Goal: Information Seeking & Learning: Learn about a topic

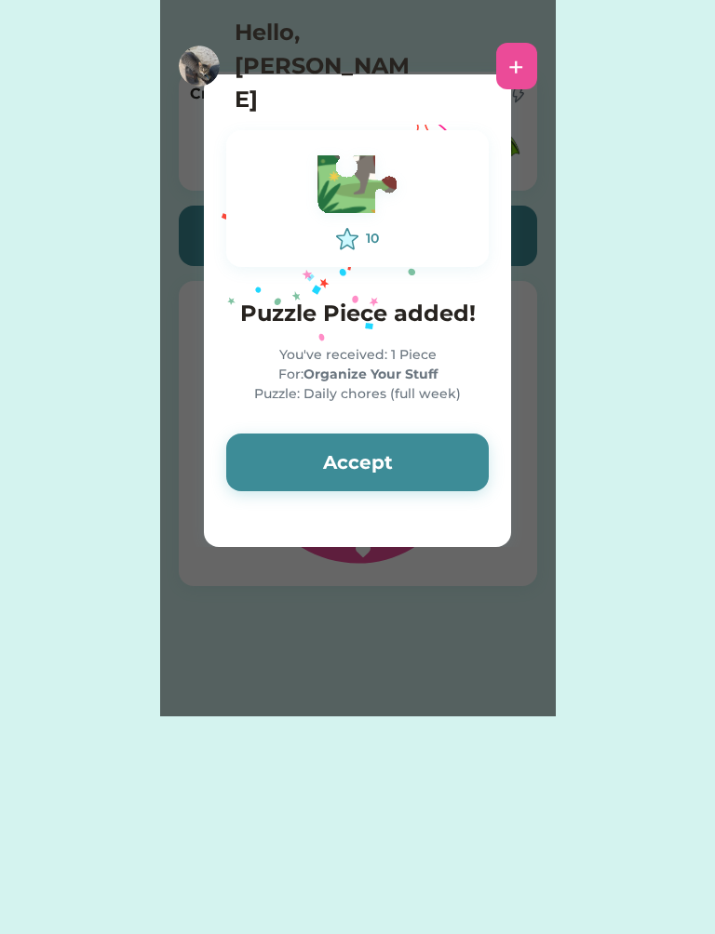
click at [335, 449] on button "Accept" at bounding box center [357, 463] width 262 height 58
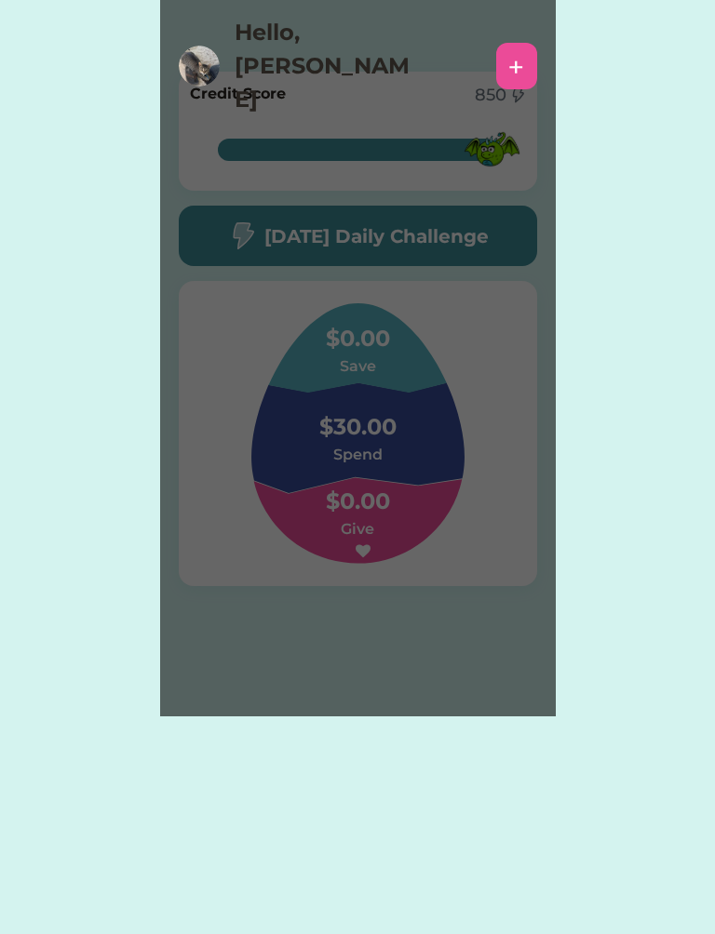
click at [347, 476] on div "Please wait 10 Puzzle Piece added! You've received: 1 Piece For: Organize Your …" at bounding box center [357, 358] width 395 height 716
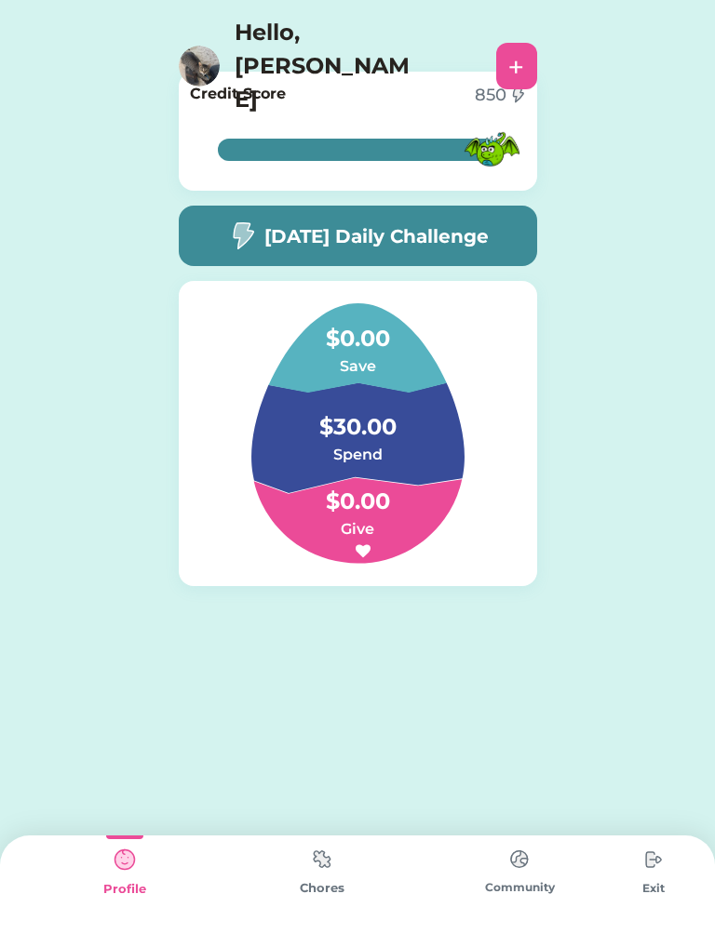
click at [467, 235] on h5 "[DATE] Daily Challenge" at bounding box center [376, 236] width 224 height 28
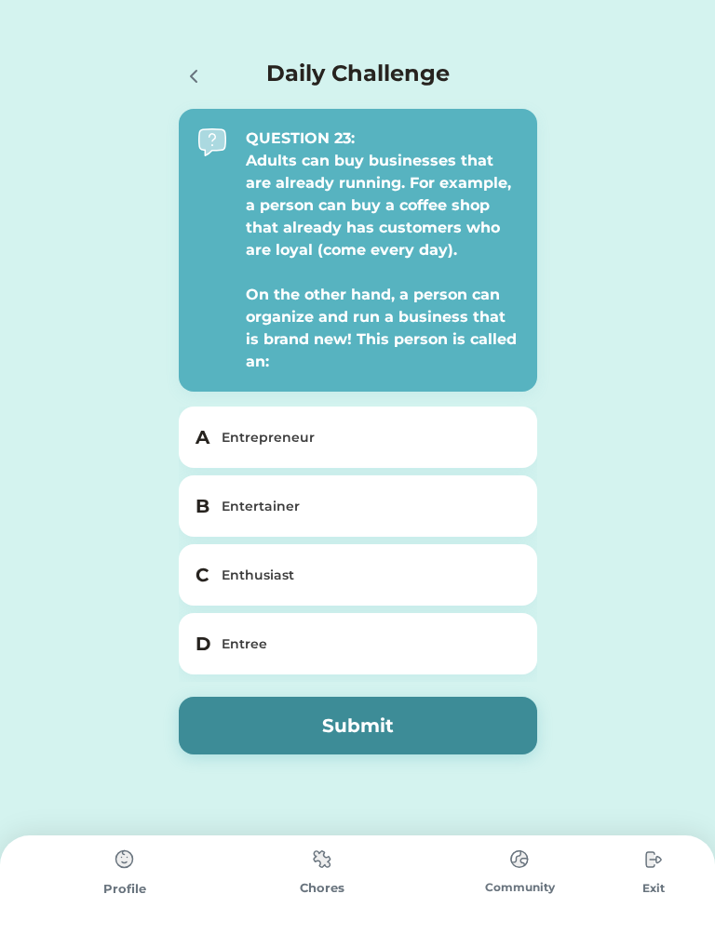
click at [274, 651] on div "Entree" at bounding box center [368, 645] width 295 height 20
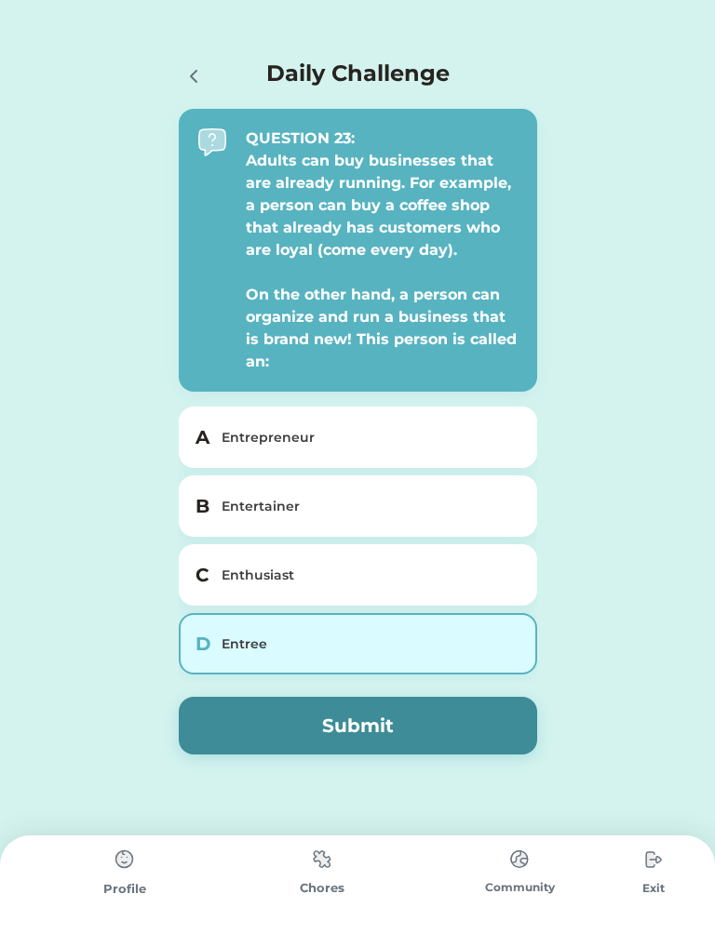
click at [354, 700] on button "Submit" at bounding box center [358, 726] width 358 height 58
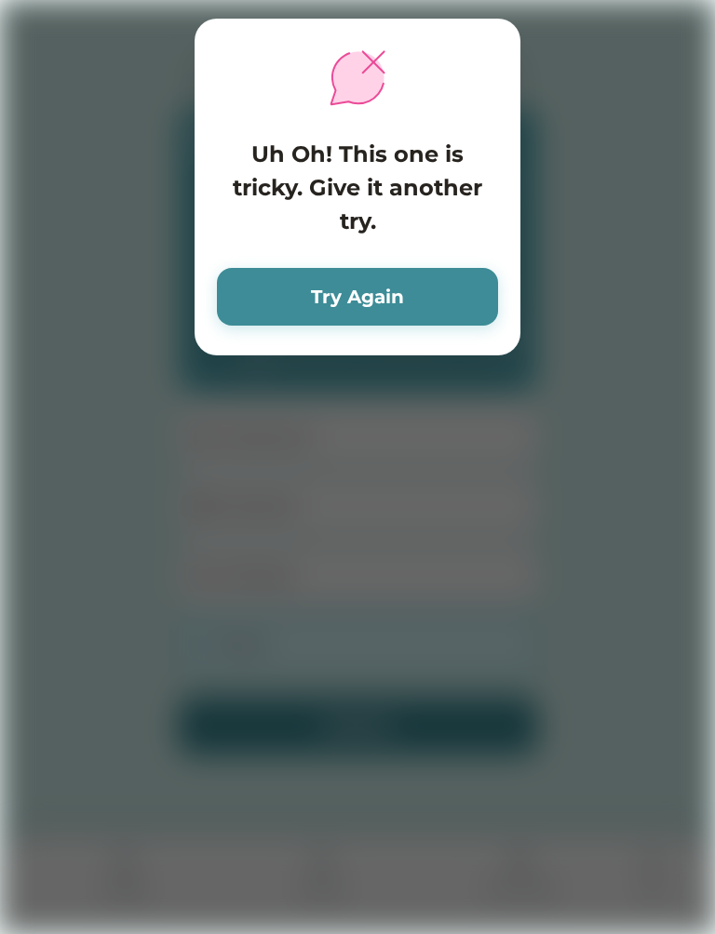
click at [438, 288] on button "Try Again" at bounding box center [357, 297] width 281 height 58
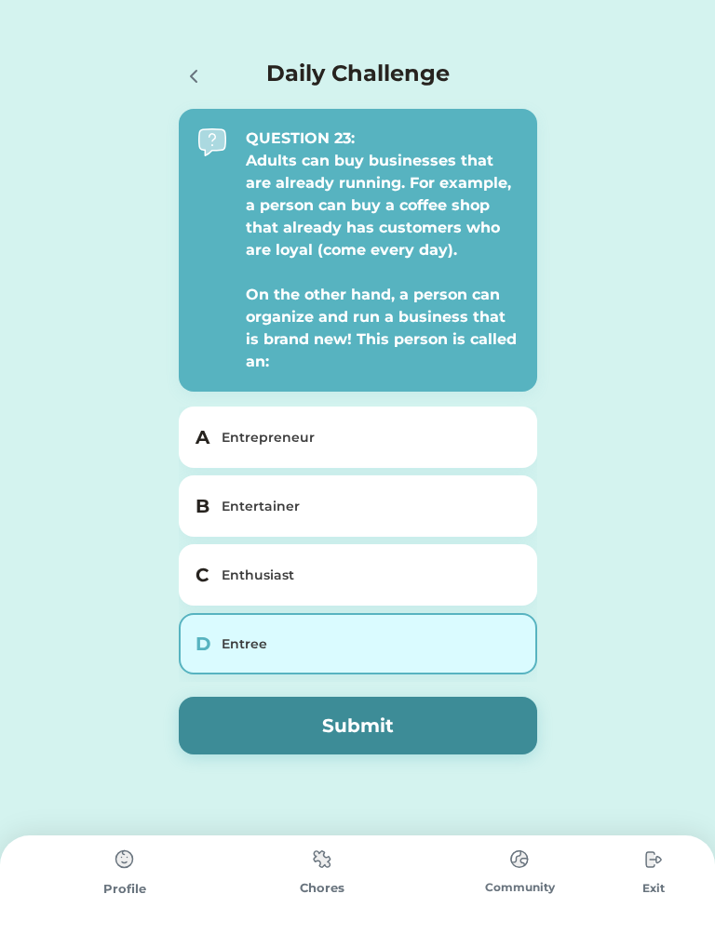
click at [341, 502] on div "Entertainer" at bounding box center [368, 507] width 295 height 20
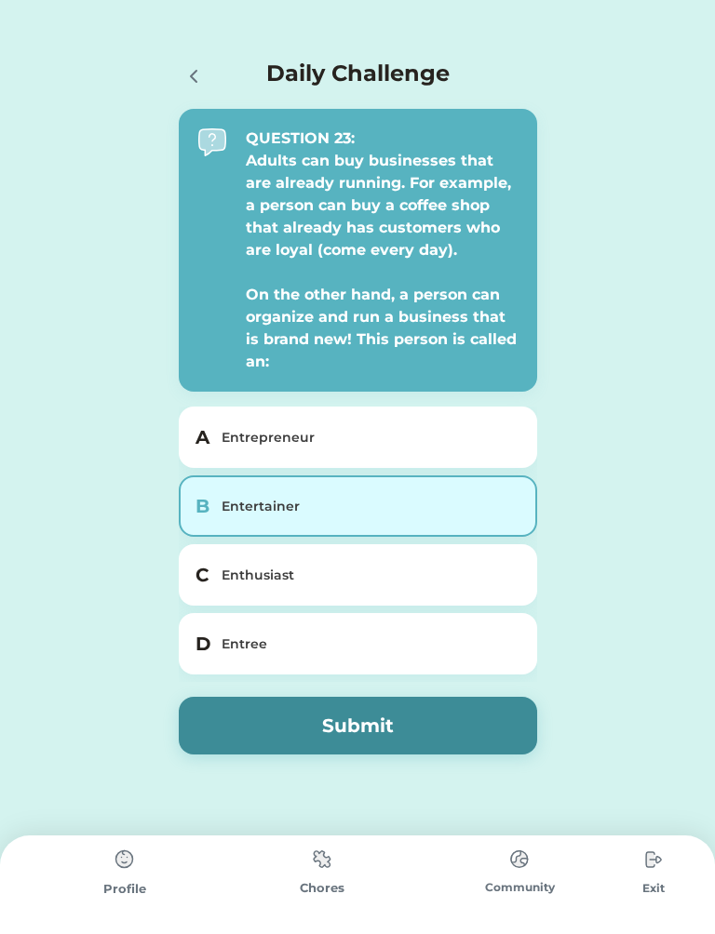
click at [429, 730] on button "Submit" at bounding box center [358, 726] width 358 height 58
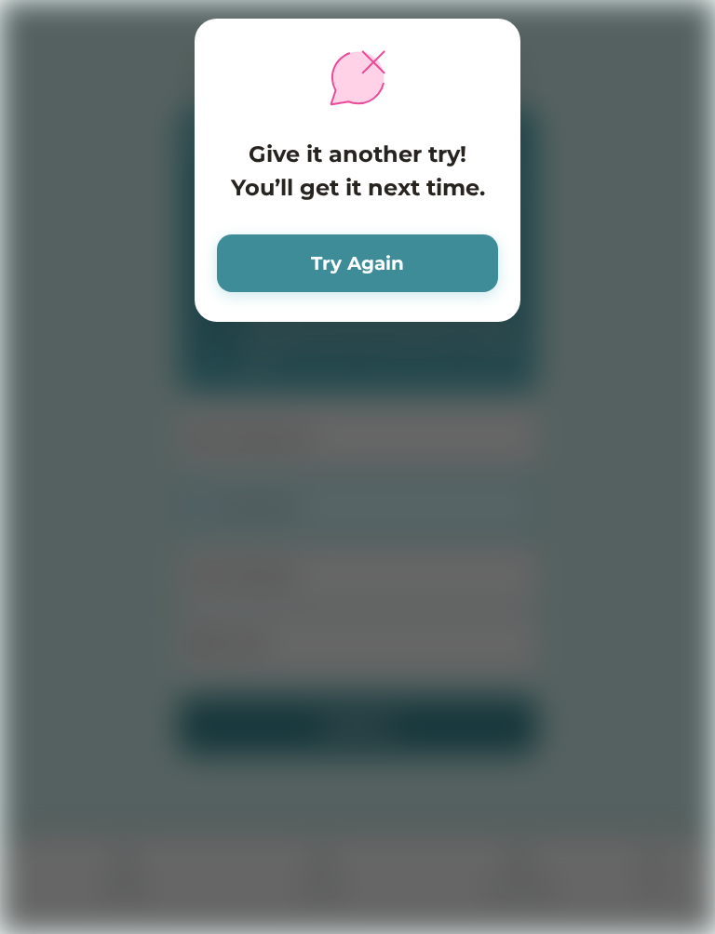
click at [403, 285] on button "Try Again" at bounding box center [357, 263] width 281 height 58
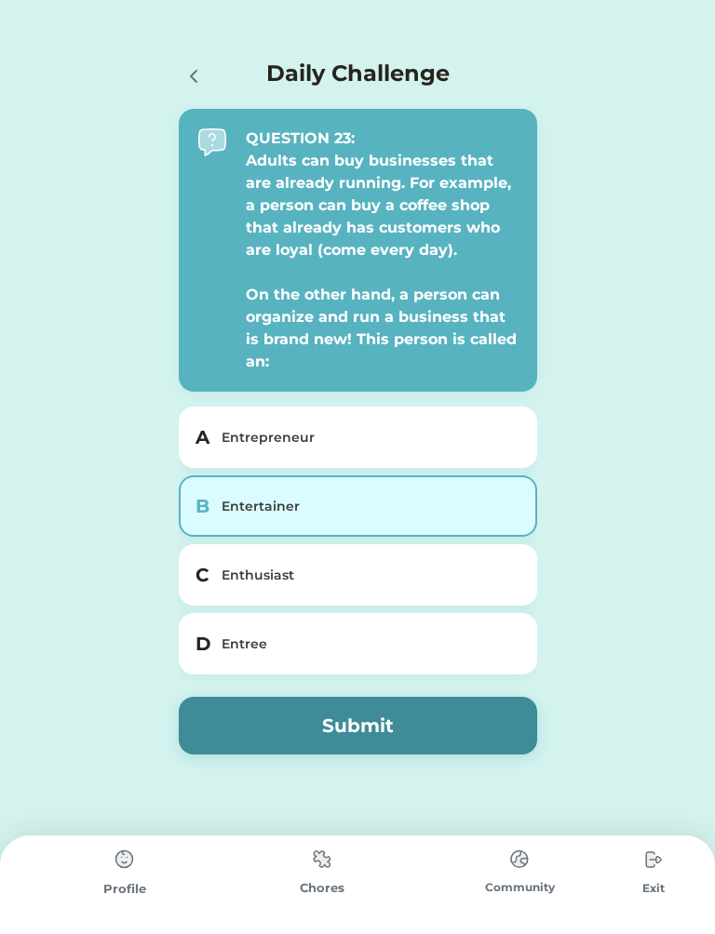
click at [340, 431] on div "Entrepreneur" at bounding box center [368, 438] width 295 height 20
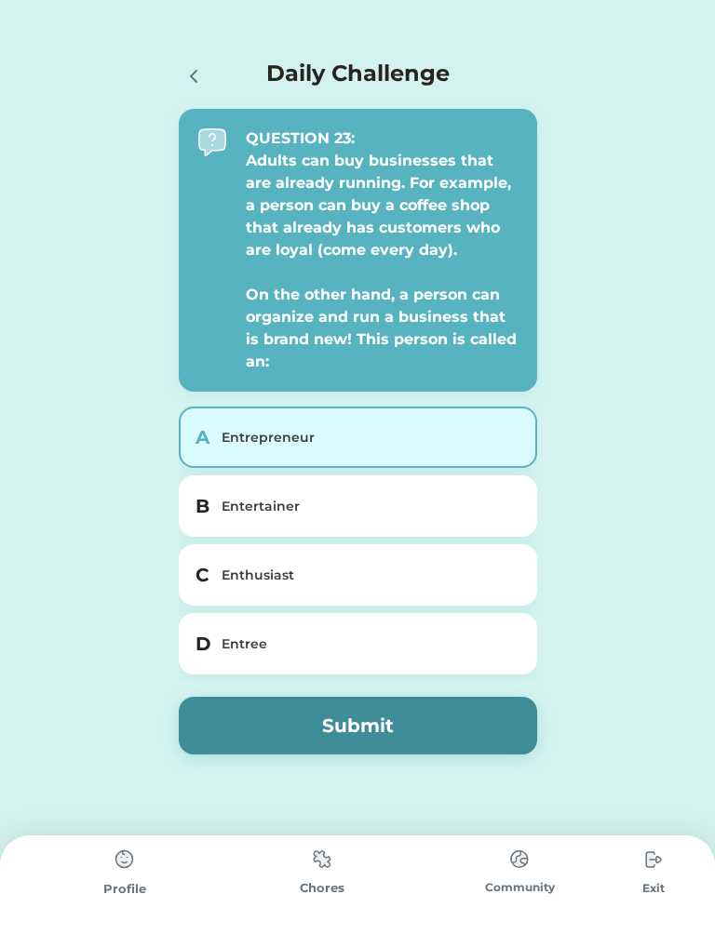
click at [391, 722] on button "Submit" at bounding box center [358, 726] width 358 height 58
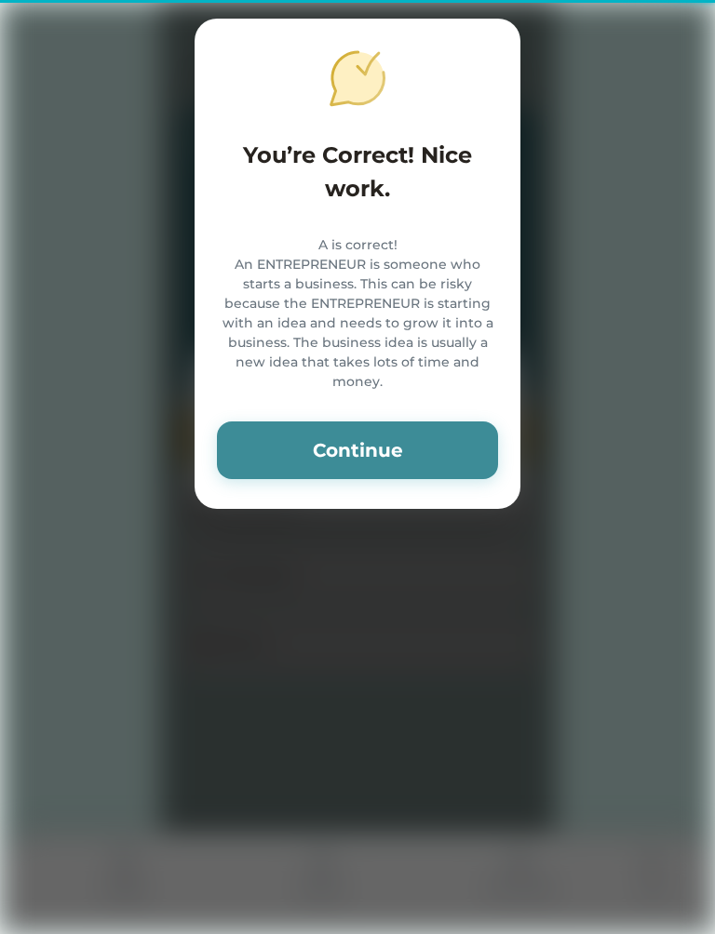
click at [421, 479] on button "Continue" at bounding box center [357, 450] width 281 height 58
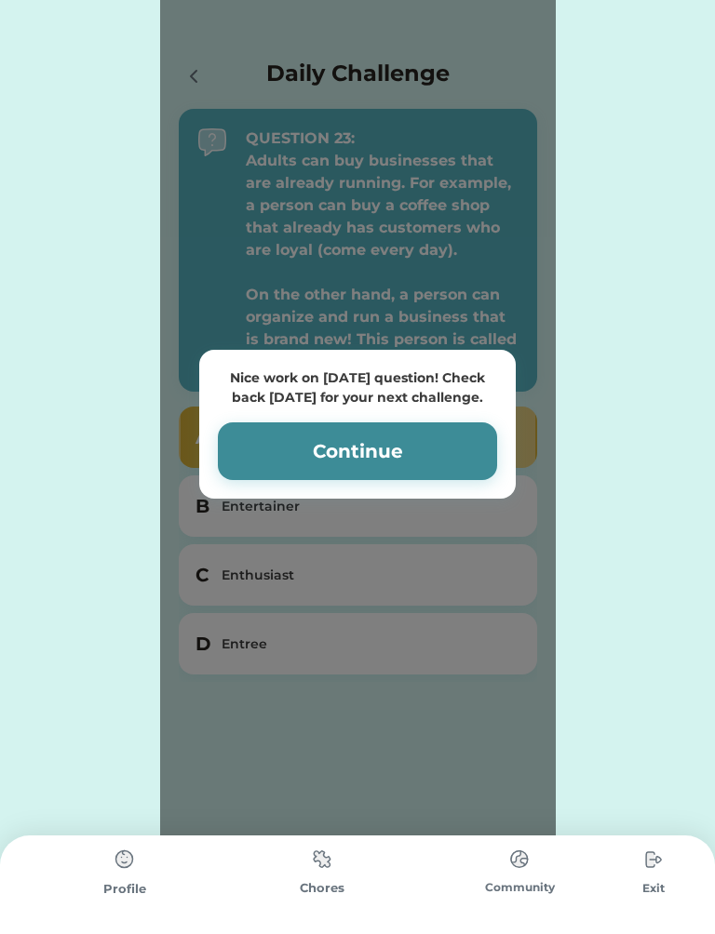
click at [431, 460] on button "Continue" at bounding box center [357, 451] width 279 height 58
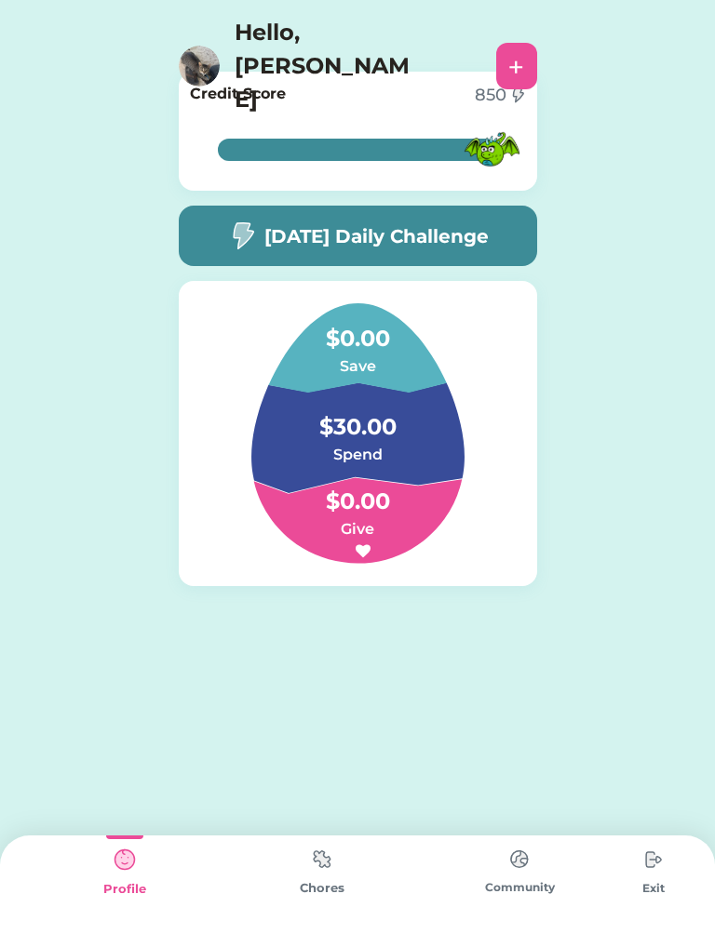
click at [520, 52] on div "+" at bounding box center [516, 66] width 16 height 28
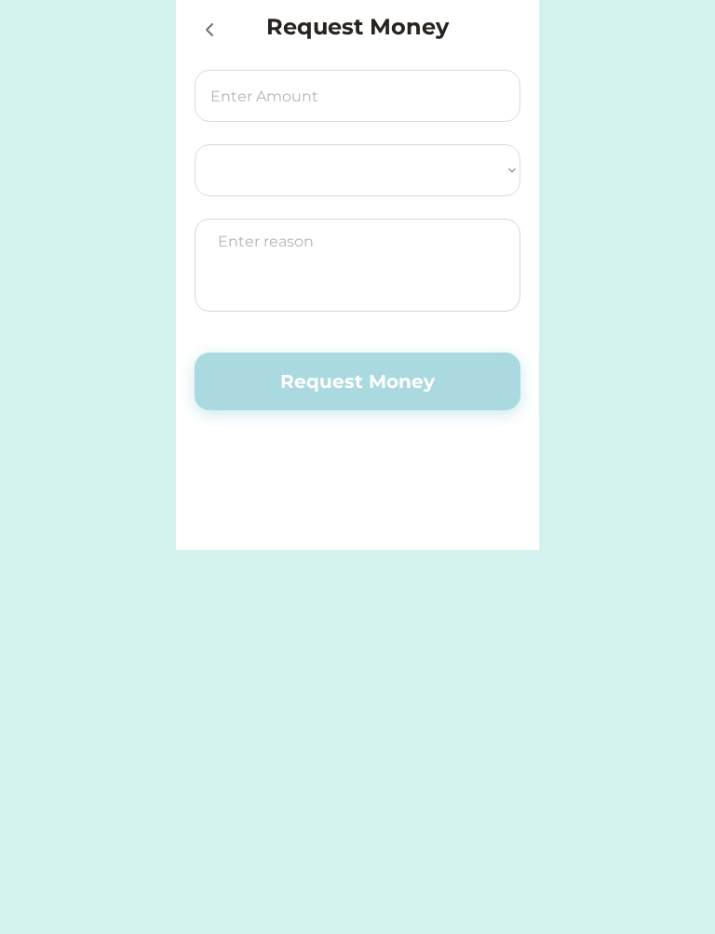
select select ""PLACEHOLDER_1427118222253""
click at [194, 14] on div at bounding box center [212, 28] width 37 height 37
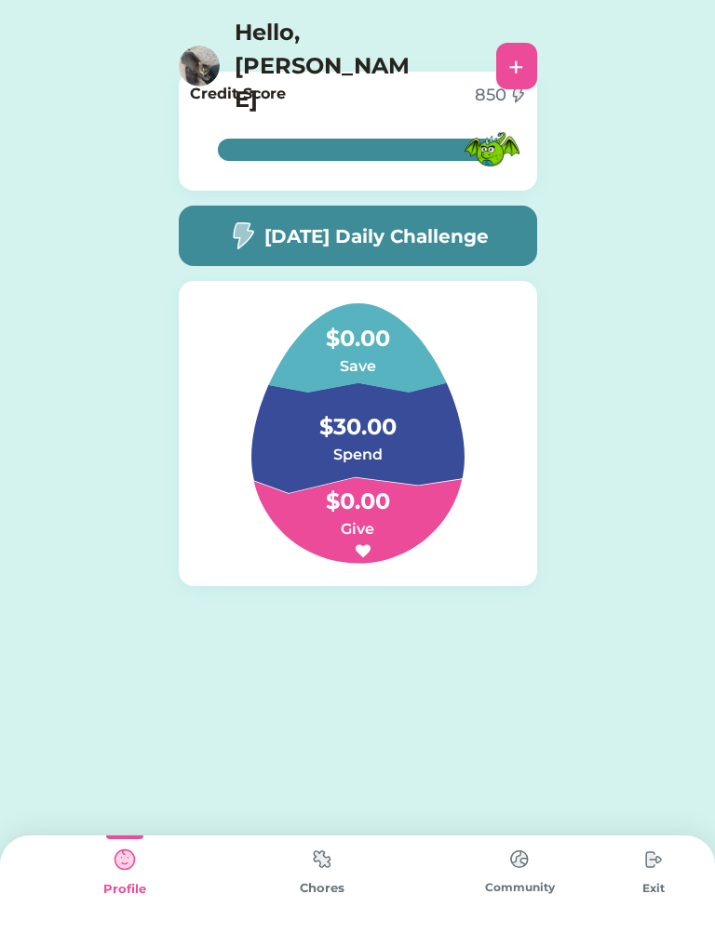
click at [214, 46] on img at bounding box center [199, 66] width 41 height 41
click at [332, 864] on img at bounding box center [321, 859] width 37 height 36
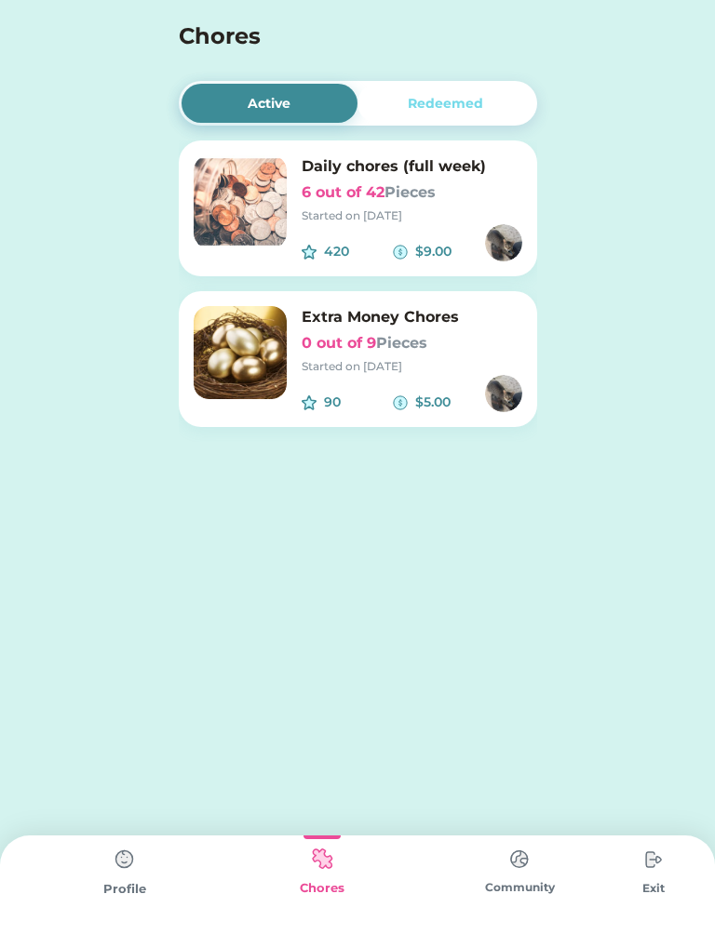
click at [504, 874] on img at bounding box center [519, 859] width 37 height 36
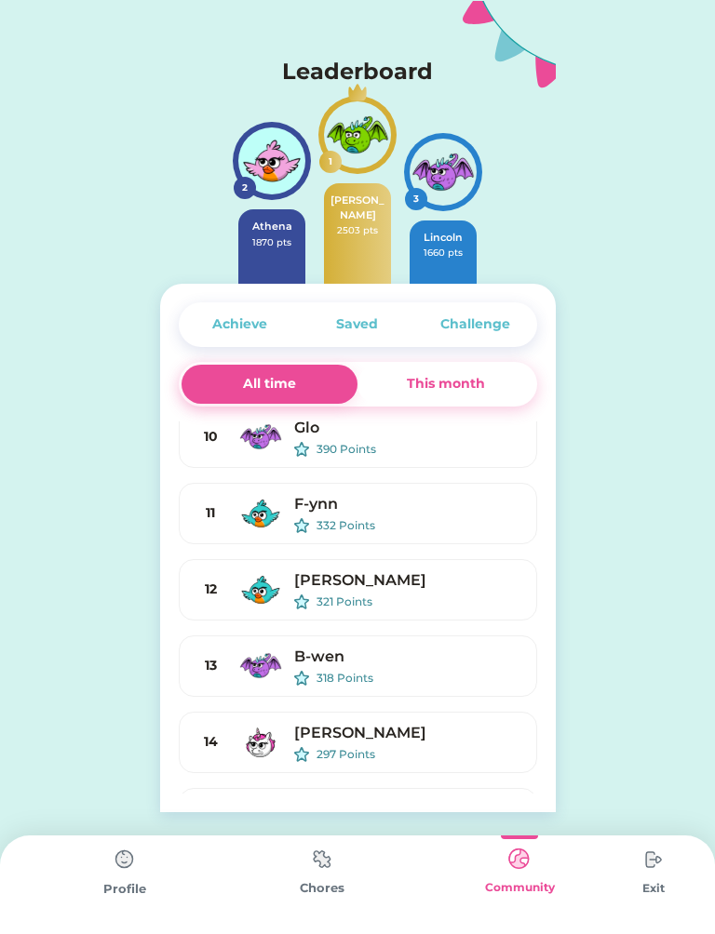
scroll to position [467, 0]
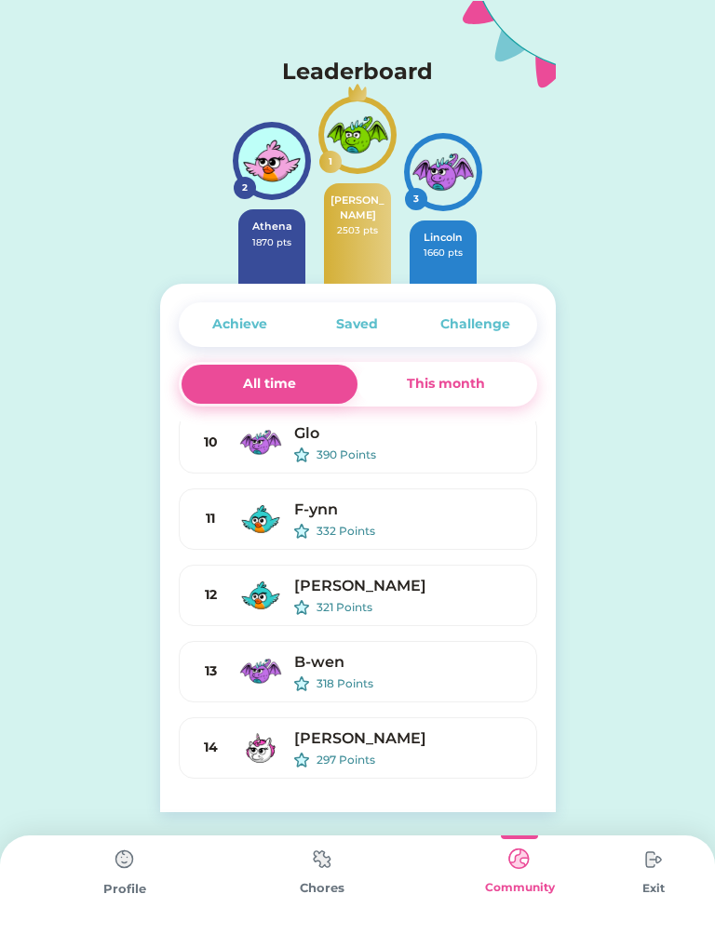
click at [484, 373] on div "This month" at bounding box center [445, 384] width 177 height 39
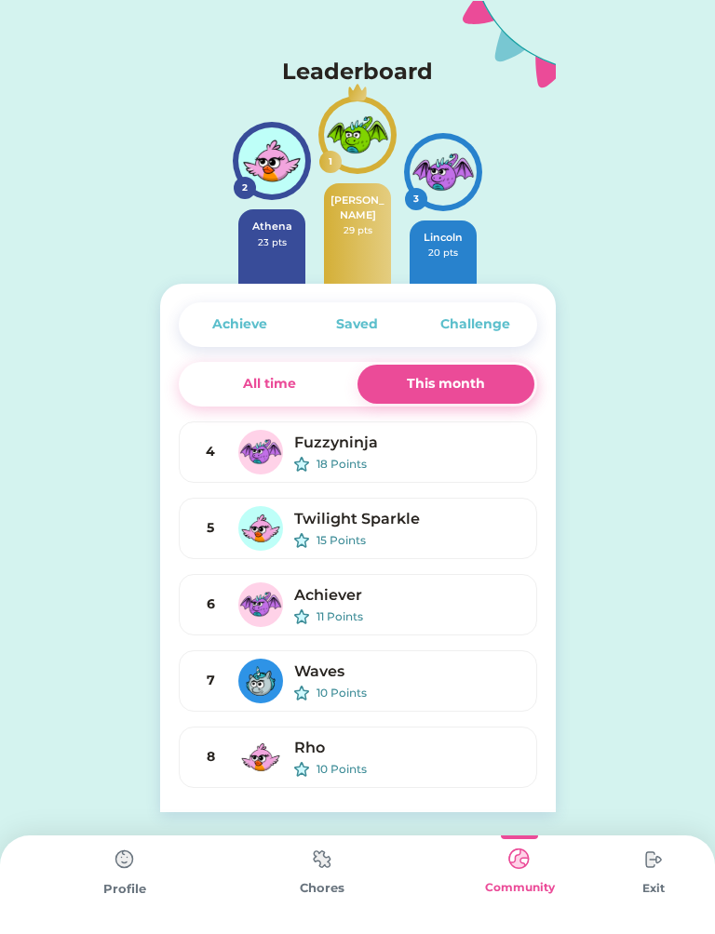
scroll to position [0, 0]
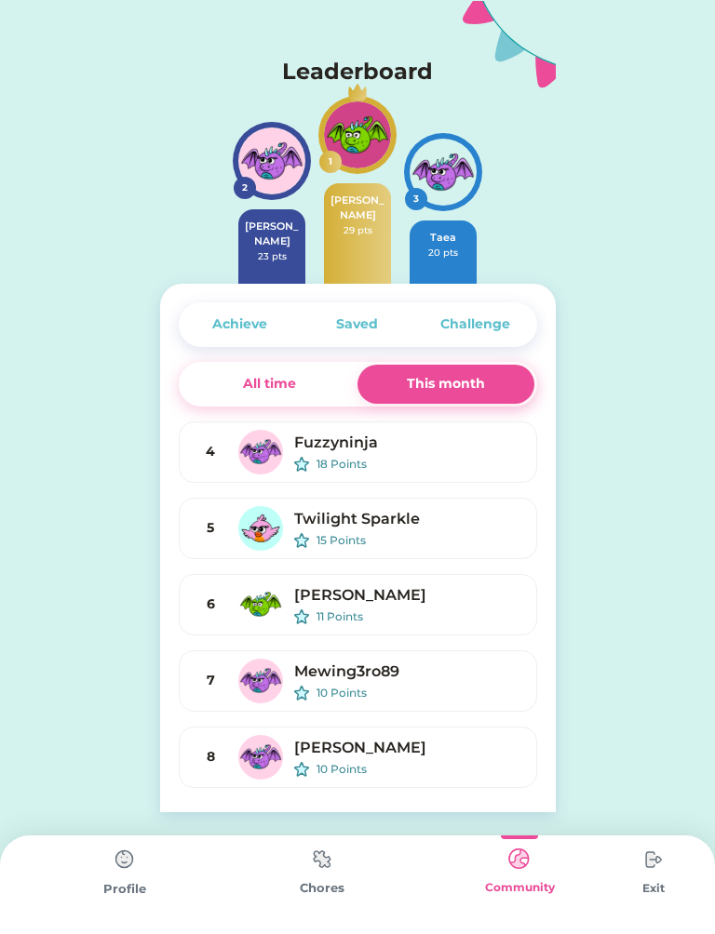
click at [324, 385] on div "All time" at bounding box center [269, 384] width 177 height 39
